Goal: Ask a question: Seek information or help from site administrators or community

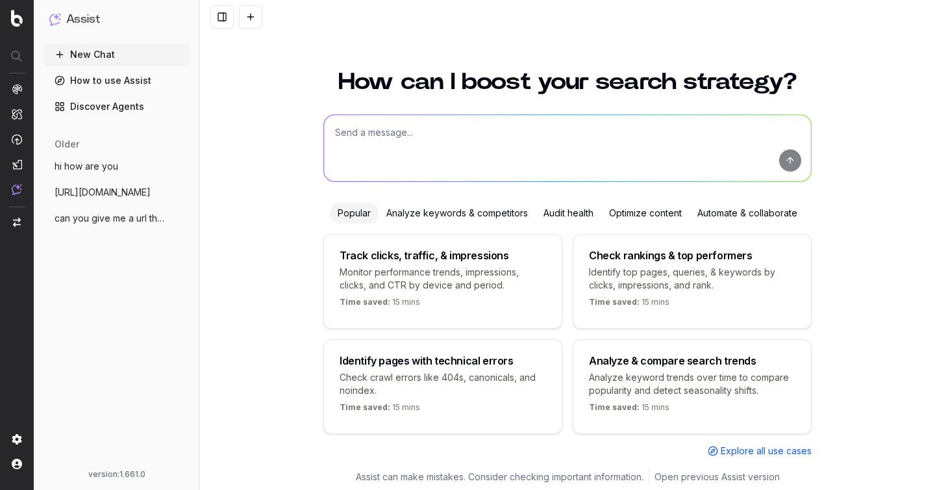
scroll to position [14, 0]
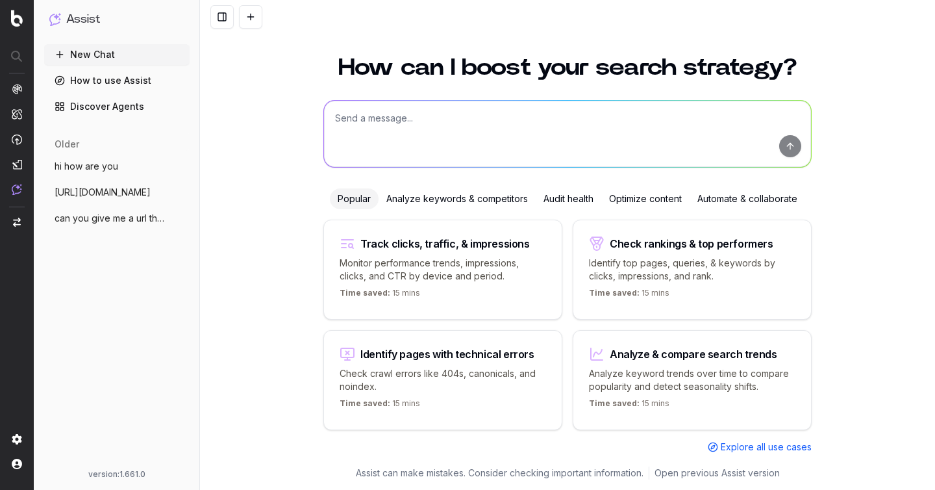
click at [251, 7] on button at bounding box center [250, 16] width 23 height 23
click at [245, 23] on button at bounding box center [250, 16] width 23 height 23
click at [421, 127] on textarea at bounding box center [567, 134] width 487 height 66
type textarea "h"
type textarea "@BotifyData clicks by depth"
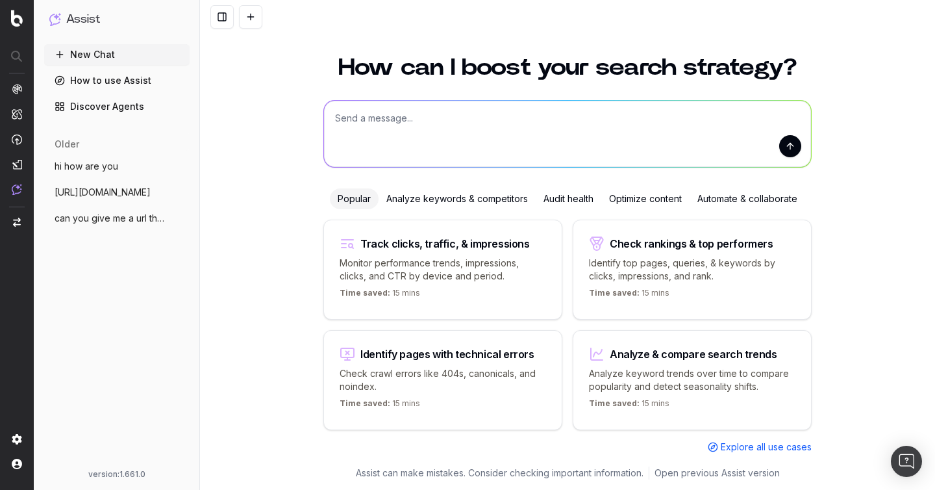
scroll to position [0, 0]
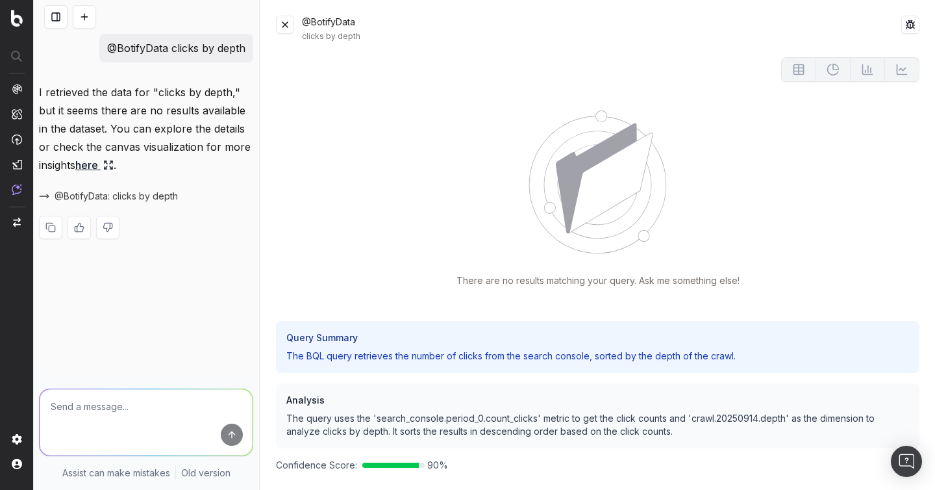
click at [142, 408] on textarea at bounding box center [146, 422] width 213 height 66
type textarea "@BotifyData clicks by segment"
drag, startPoint x: 743, startPoint y: 419, endPoint x: 780, endPoint y: 417, distance: 36.4
click at [780, 418] on p "The query uses the 'search_console.period_0.count_clicks' metric to get the cli…" at bounding box center [597, 425] width 623 height 26
click at [780, 417] on p "The query uses the 'search_console.period_0.count_clicks' metric to get the cli…" at bounding box center [597, 425] width 623 height 26
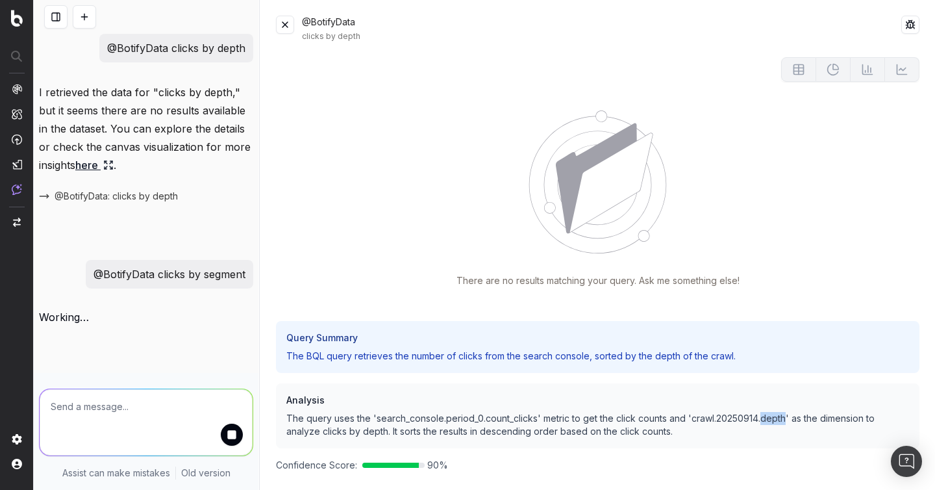
click at [780, 417] on p "The query uses the 'search_console.period_0.count_clicks' metric to get the cli…" at bounding box center [597, 425] width 623 height 26
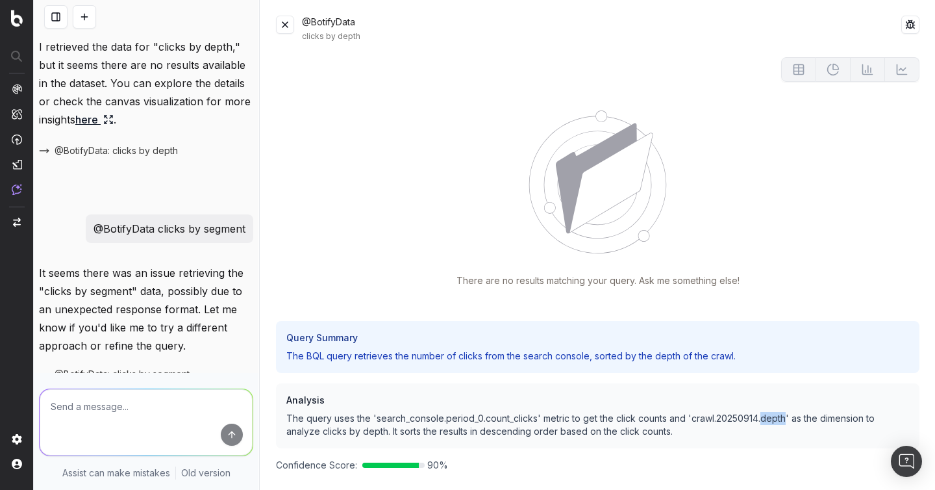
scroll to position [108, 0]
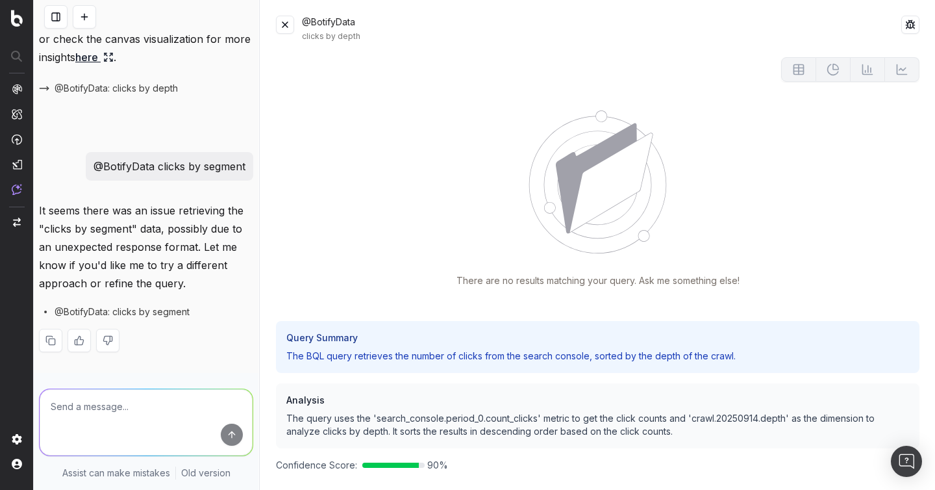
click at [144, 320] on div "It seems there was an issue retrieving the "clicks by segment" data, possibly d…" at bounding box center [146, 286] width 214 height 171
click at [147, 311] on span "@BotifyData: clicks by segment" at bounding box center [122, 311] width 135 height 13
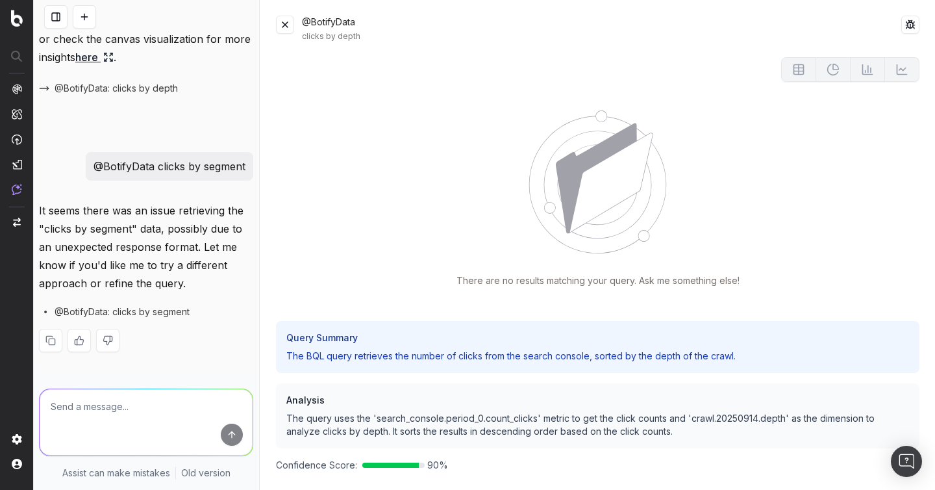
click at [196, 299] on div "It seems there was an issue retrieving the "clicks by segment" data, possibly d…" at bounding box center [146, 286] width 214 height 171
click at [173, 418] on textarea at bounding box center [146, 422] width 213 height 66
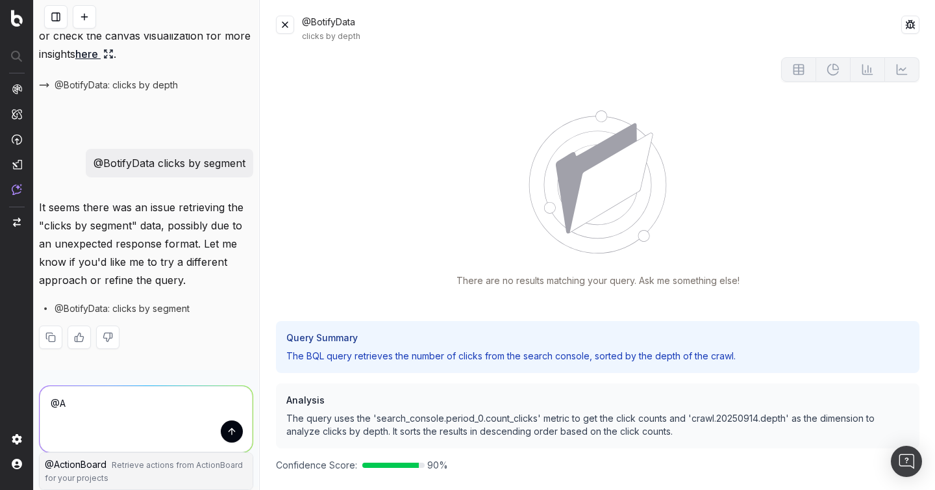
type textarea "@"
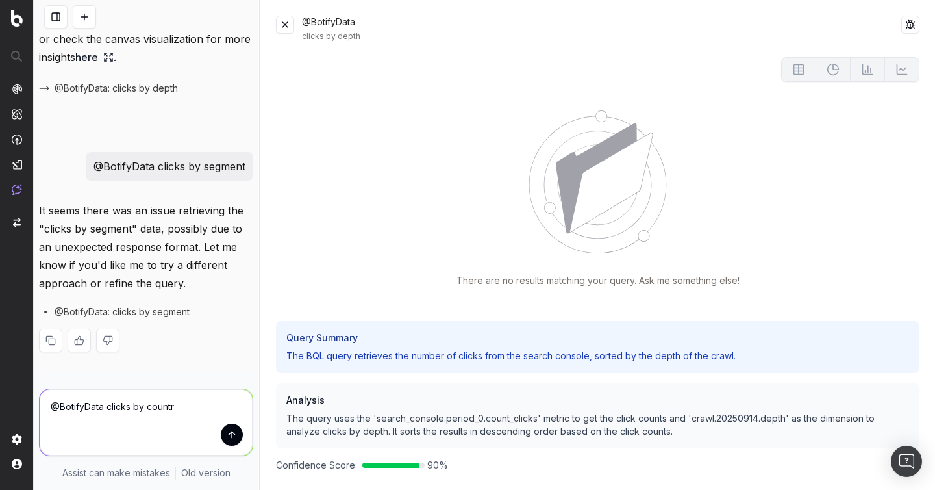
type textarea "@BotifyData clicks by country"
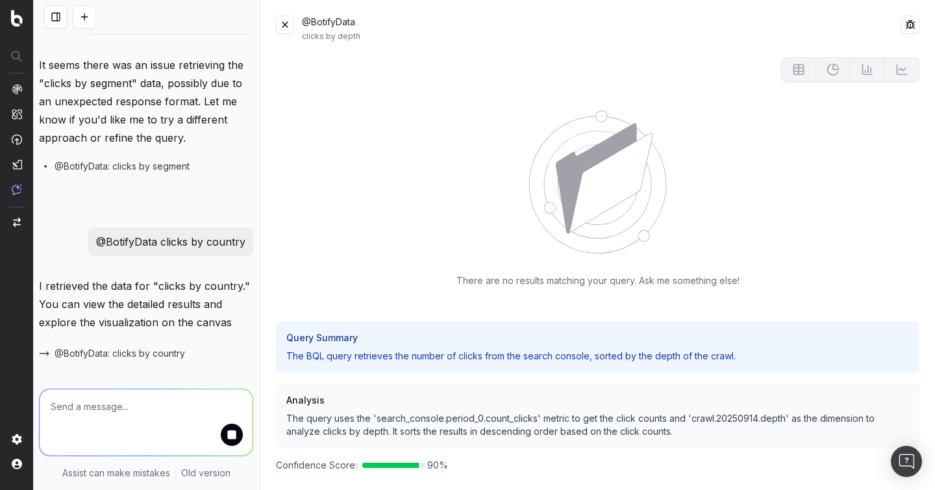
scroll to position [334, 0]
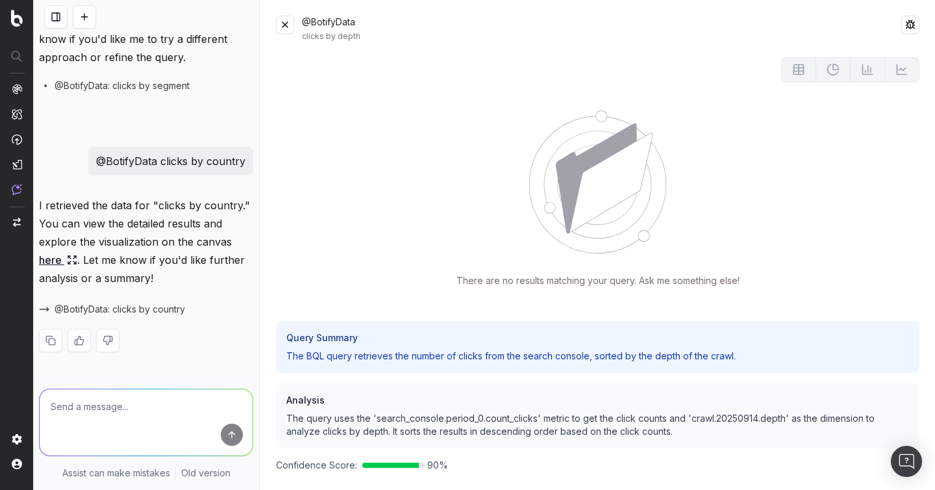
click at [57, 263] on link "here" at bounding box center [58, 260] width 38 height 18
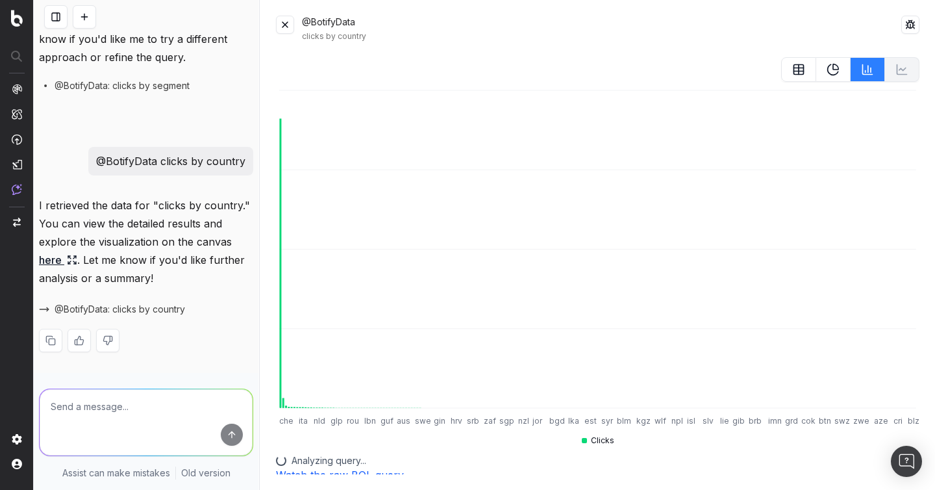
click at [849, 70] on button at bounding box center [834, 69] width 34 height 25
